Goal: Find contact information: Find contact information

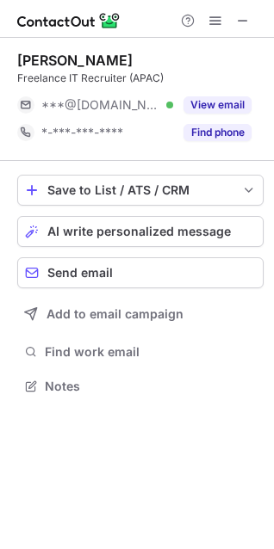
scroll to position [8, 8]
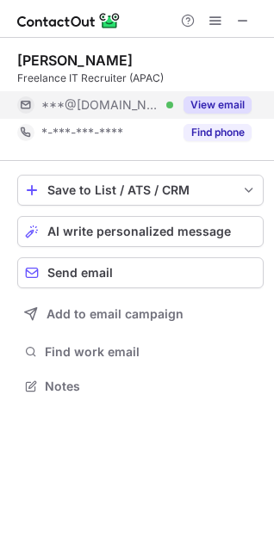
click at [216, 99] on button "View email" at bounding box center [217, 104] width 68 height 17
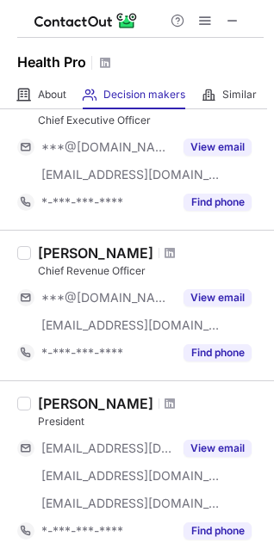
scroll to position [0, 0]
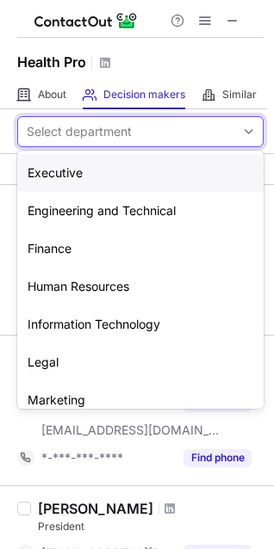
click at [129, 131] on div "Select department" at bounding box center [79, 131] width 105 height 17
click at [94, 281] on div "Human Resources" at bounding box center [140, 287] width 246 height 38
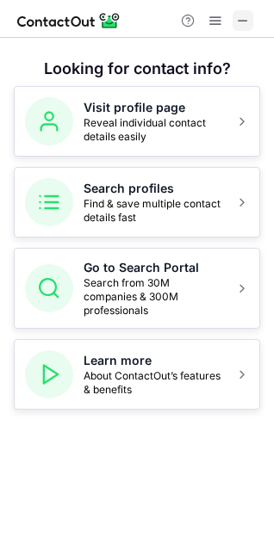
click at [240, 26] on span at bounding box center [243, 21] width 14 height 14
